Goal: Transaction & Acquisition: Book appointment/travel/reservation

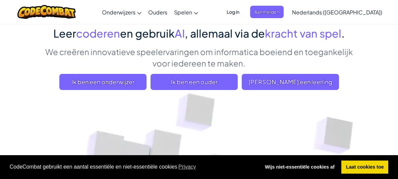
scroll to position [55, 0]
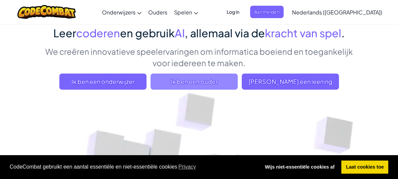
click at [225, 83] on span "Ik ben een ouder" at bounding box center [194, 82] width 87 height 16
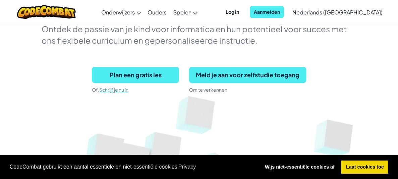
scroll to position [114, 0]
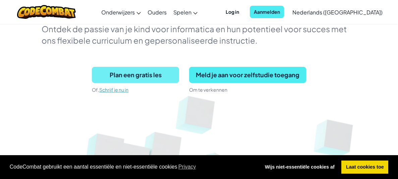
click at [166, 79] on span "Plan een gratis les" at bounding box center [135, 75] width 87 height 16
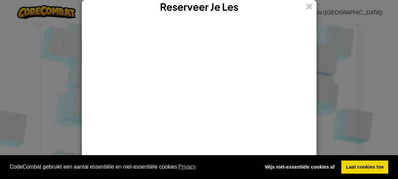
scroll to position [330, 0]
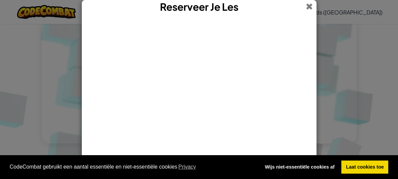
click at [307, 9] on span at bounding box center [309, 6] width 7 height 13
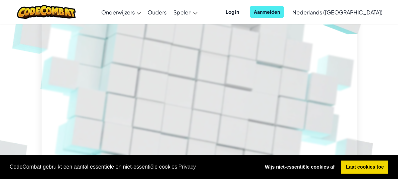
scroll to position [279, 0]
